Goal: Task Accomplishment & Management: Manage account settings

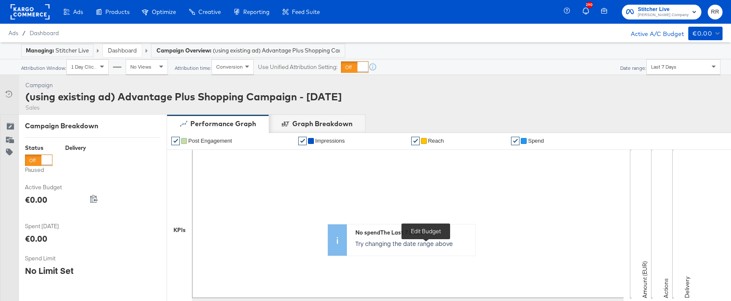
scroll to position [280, 0]
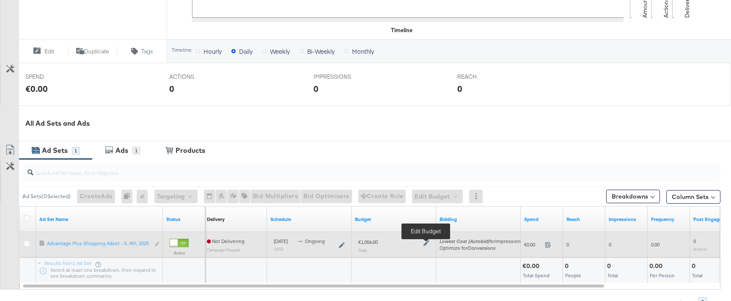
click at [424, 241] on icon at bounding box center [426, 243] width 6 height 6
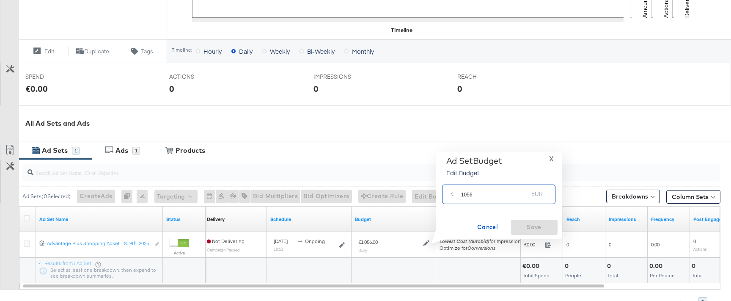
click at [481, 190] on input "1056" at bounding box center [494, 190] width 67 height 18
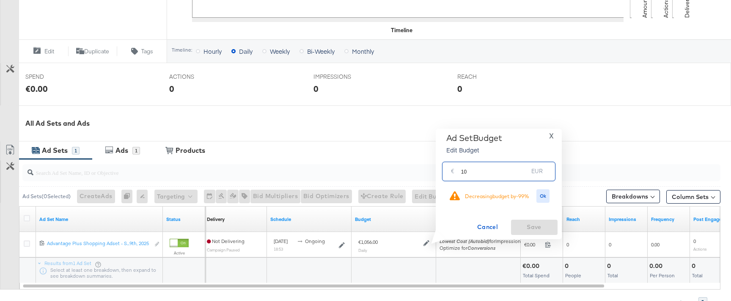
type input "10"
click at [541, 198] on span "Ok" at bounding box center [543, 196] width 7 height 6
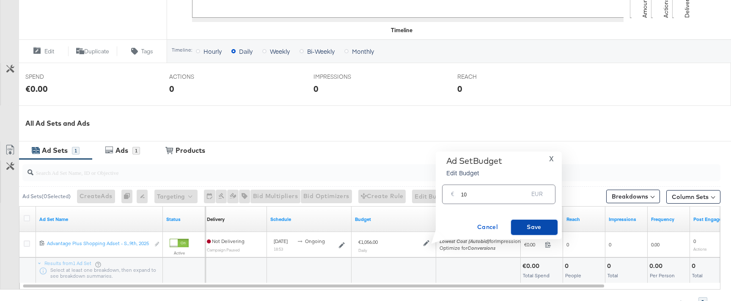
click at [533, 228] on span "Save" at bounding box center [534, 227] width 40 height 11
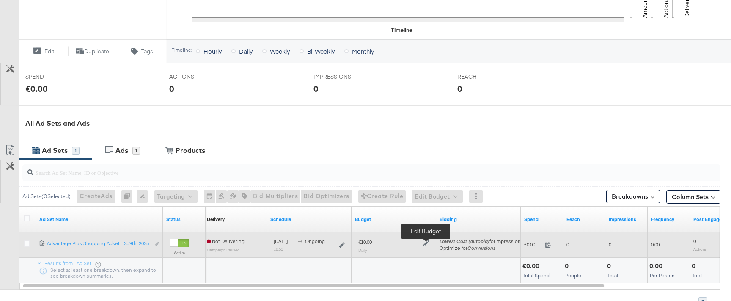
click at [427, 244] on icon at bounding box center [426, 243] width 6 height 6
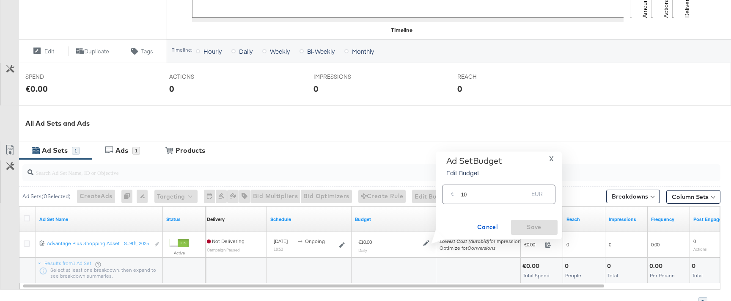
click at [474, 195] on input "10" at bounding box center [494, 190] width 67 height 18
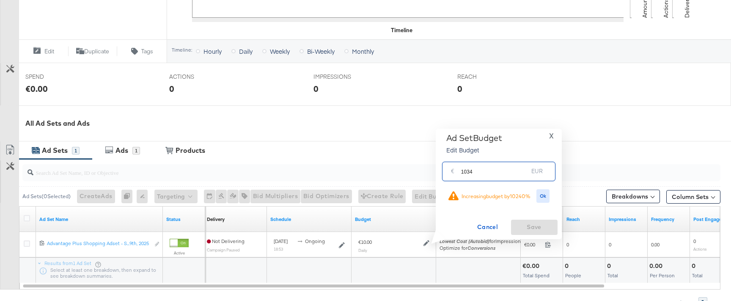
type input "1034"
click at [544, 195] on span "Ok" at bounding box center [543, 196] width 7 height 6
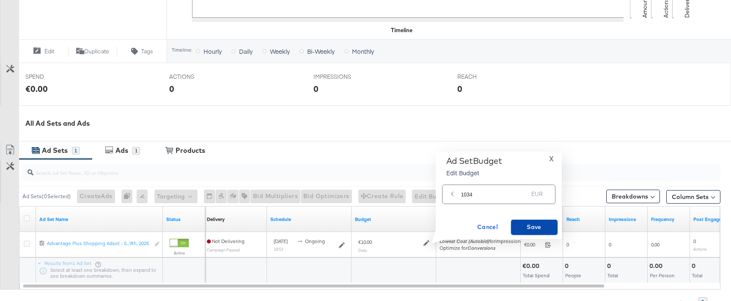
click at [525, 231] on span "Save" at bounding box center [534, 227] width 40 height 11
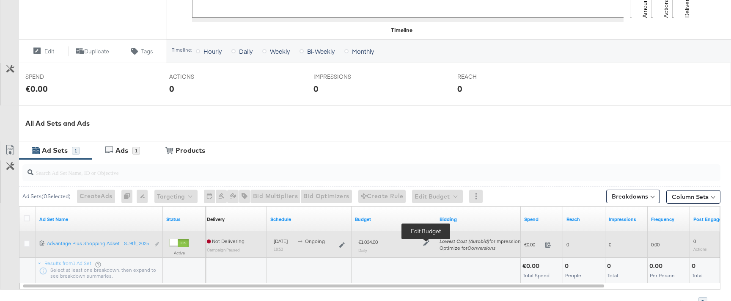
click at [424, 241] on icon at bounding box center [426, 243] width 6 height 6
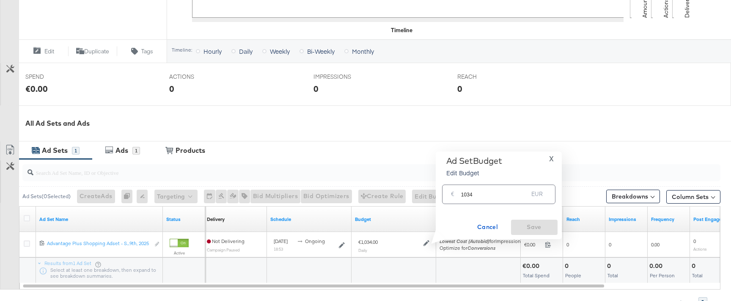
click at [479, 193] on input "1034" at bounding box center [494, 190] width 67 height 18
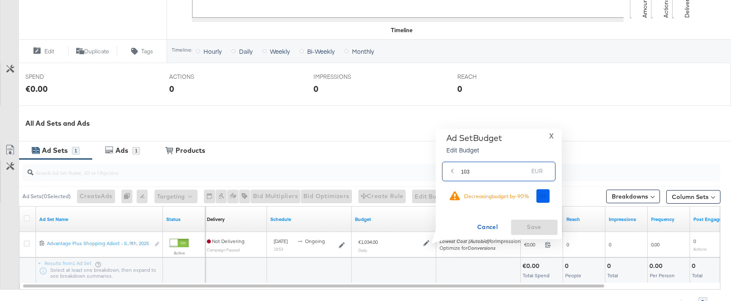
type input "103"
click at [541, 190] on button "Ok" at bounding box center [543, 196] width 14 height 14
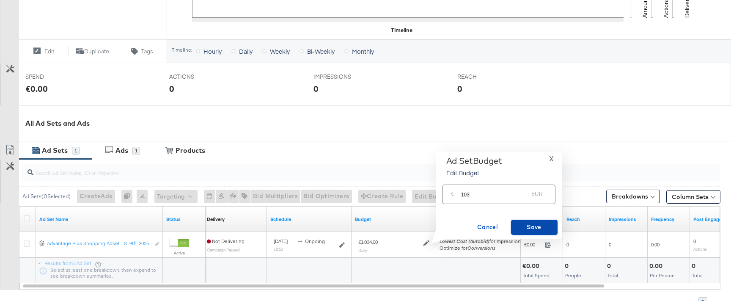
click at [529, 229] on span "Save" at bounding box center [534, 227] width 40 height 11
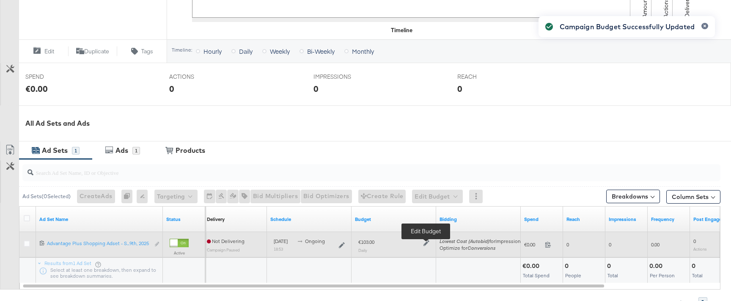
click at [427, 242] on icon at bounding box center [426, 243] width 6 height 6
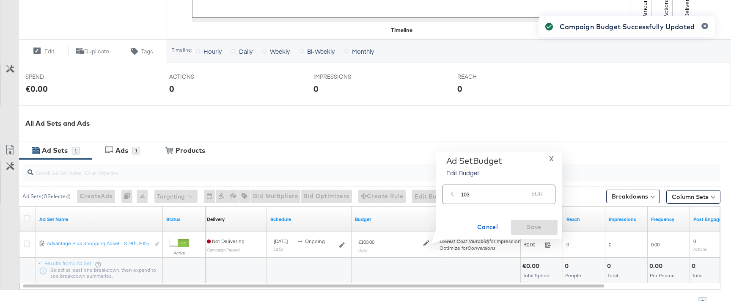
click at [489, 195] on input "103" at bounding box center [494, 190] width 67 height 18
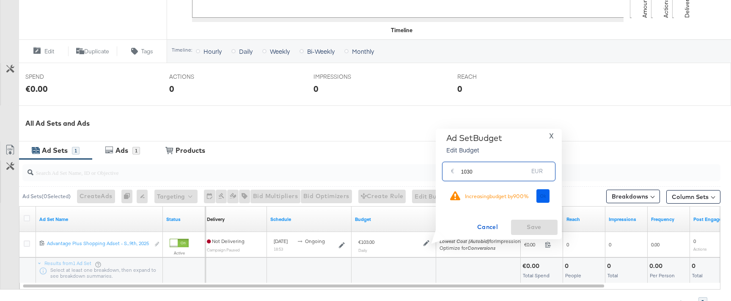
type input "1030"
click at [546, 196] on span "Ok" at bounding box center [543, 196] width 7 height 6
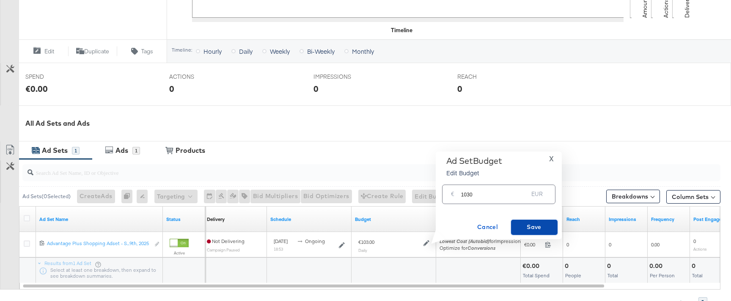
click at [532, 221] on button "Save" at bounding box center [534, 227] width 47 height 15
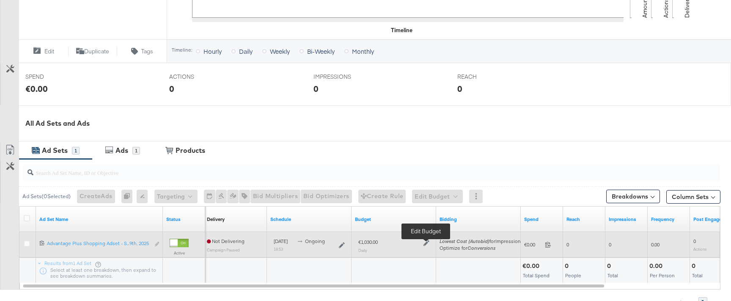
click at [424, 241] on icon at bounding box center [426, 243] width 6 height 6
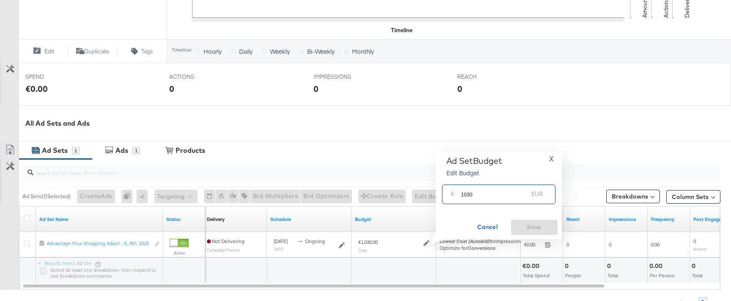
drag, startPoint x: 465, startPoint y: 192, endPoint x: 502, endPoint y: 192, distance: 37.2
click at [492, 192] on input "1030" at bounding box center [494, 190] width 67 height 18
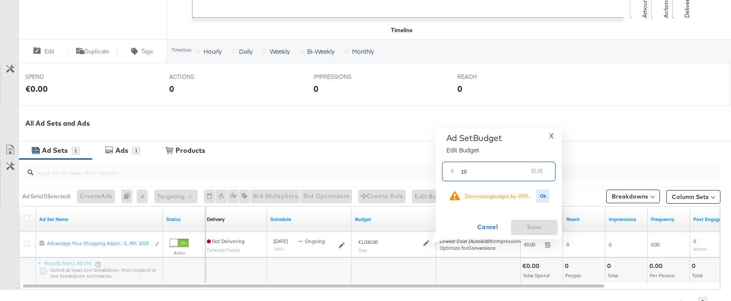
type input "10"
click at [540, 197] on button "Ok" at bounding box center [543, 196] width 14 height 14
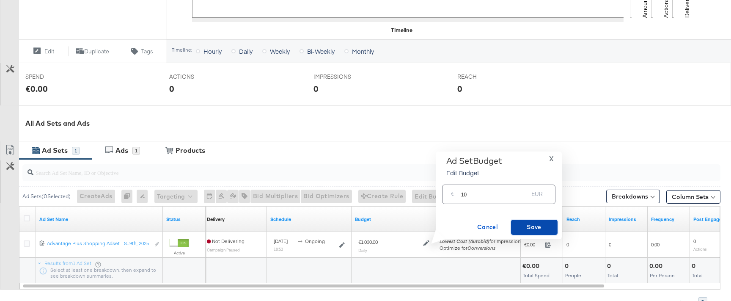
click at [534, 233] on button "Save" at bounding box center [534, 227] width 47 height 15
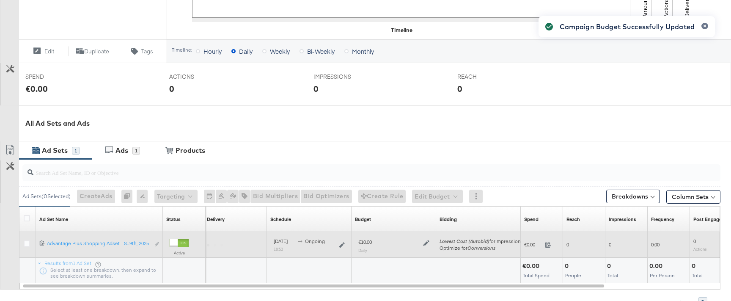
click at [427, 242] on icon at bounding box center [426, 243] width 6 height 6
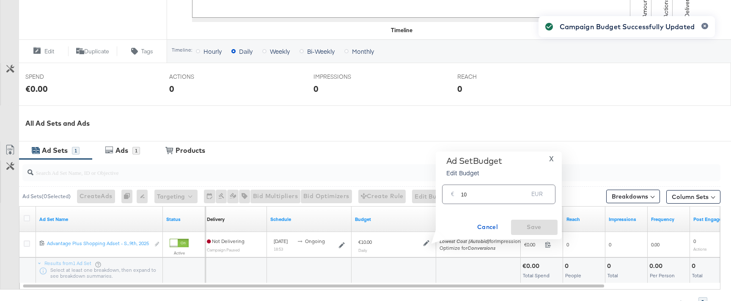
click at [485, 193] on input "10" at bounding box center [494, 190] width 67 height 18
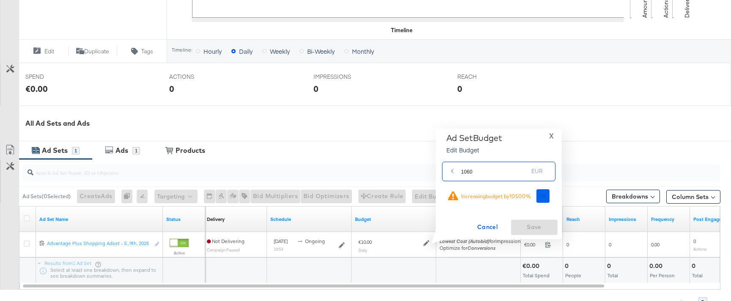
type input "1060"
click at [546, 197] on button "Ok" at bounding box center [543, 196] width 14 height 14
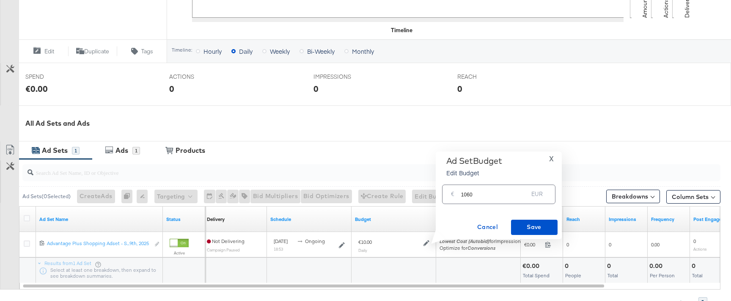
click at [535, 215] on div "Ad Set Budget Edit Budget X € 1060 EUR Cancel Save" at bounding box center [499, 195] width 118 height 79
click at [535, 228] on span "Save" at bounding box center [534, 227] width 40 height 11
